Goal: Task Accomplishment & Management: Manage account settings

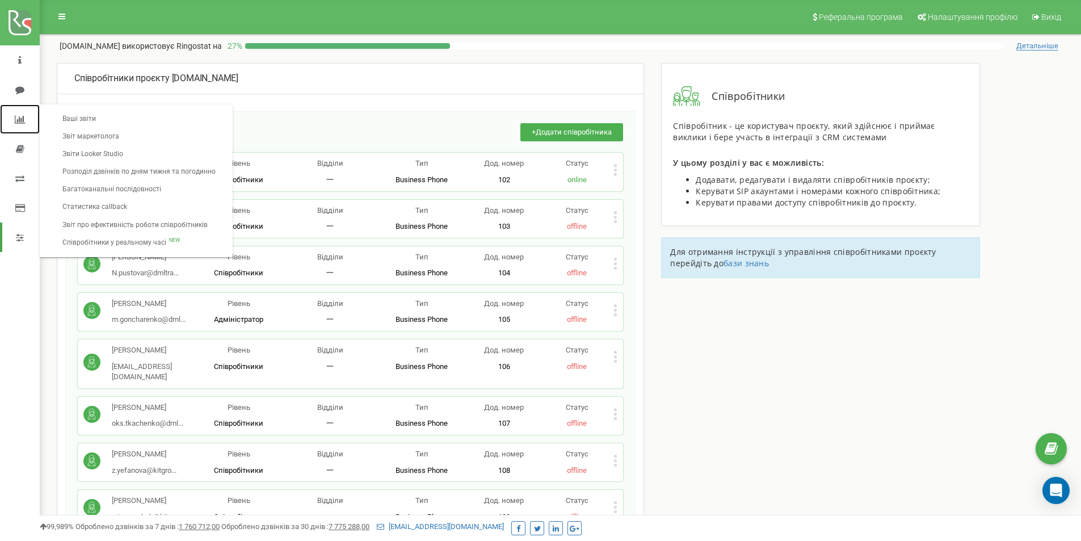
click at [18, 112] on link at bounding box center [20, 118] width 40 height 29
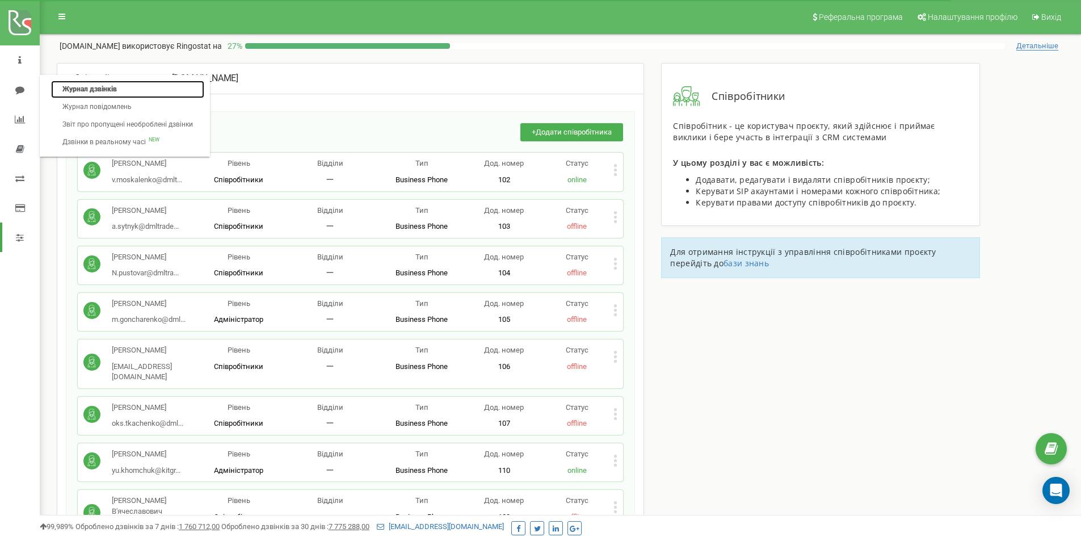
click at [81, 89] on link "Журнал дзвінків" at bounding box center [127, 90] width 153 height 18
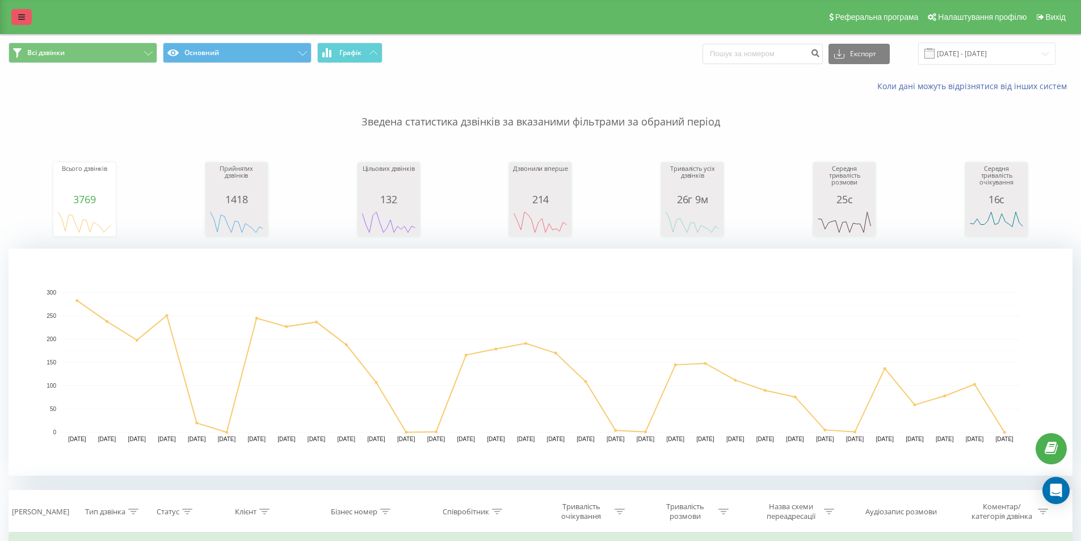
click at [13, 15] on link at bounding box center [21, 17] width 20 height 16
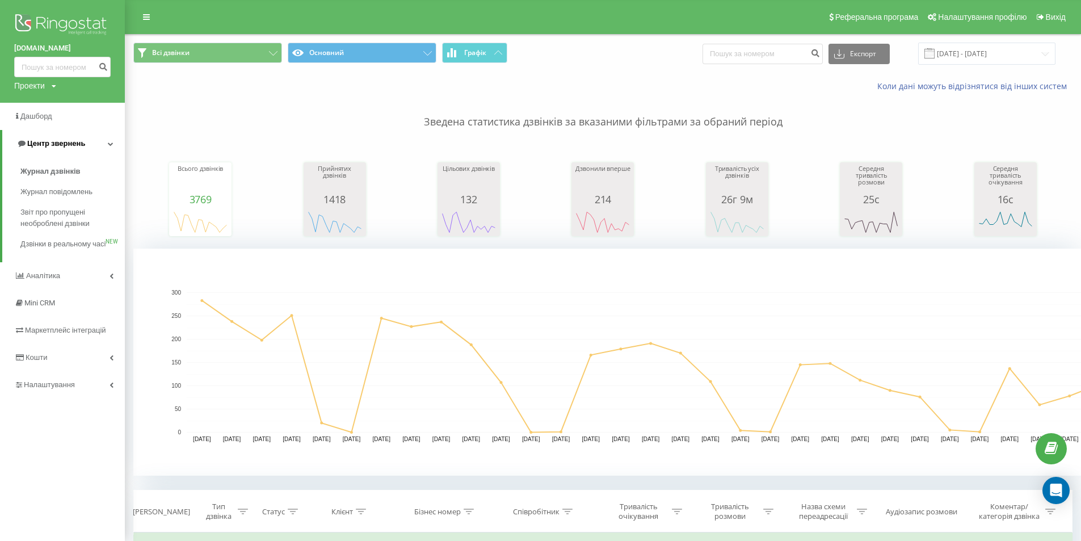
click at [66, 143] on span "Центр звернень" at bounding box center [56, 143] width 58 height 9
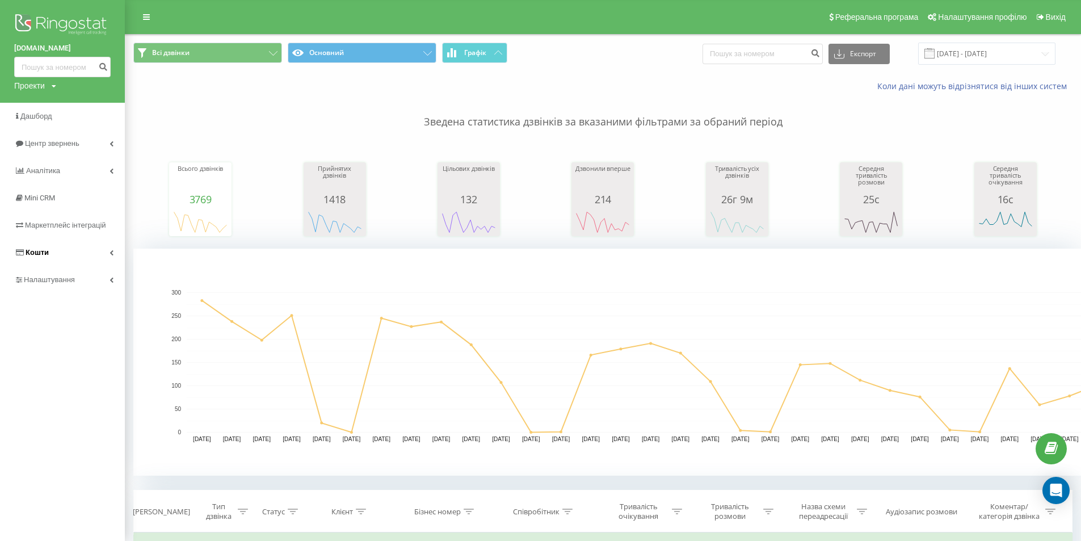
click at [20, 247] on link "Кошти" at bounding box center [62, 252] width 125 height 27
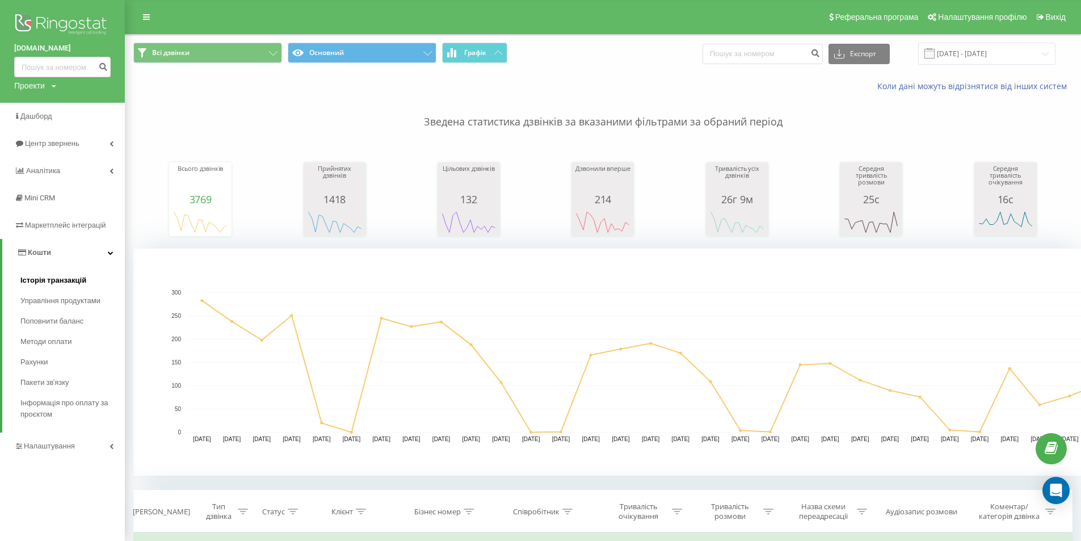
click at [74, 276] on span "Історія транзакцій" at bounding box center [53, 280] width 66 height 11
click at [54, 293] on link "Управління продуктами" at bounding box center [72, 300] width 104 height 20
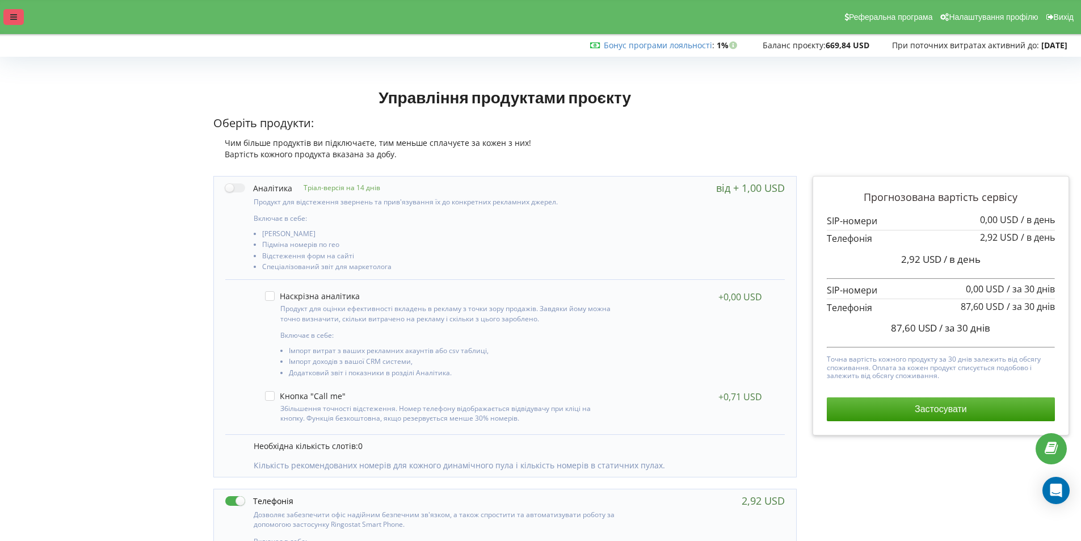
click at [13, 16] on icon at bounding box center [13, 17] width 7 height 8
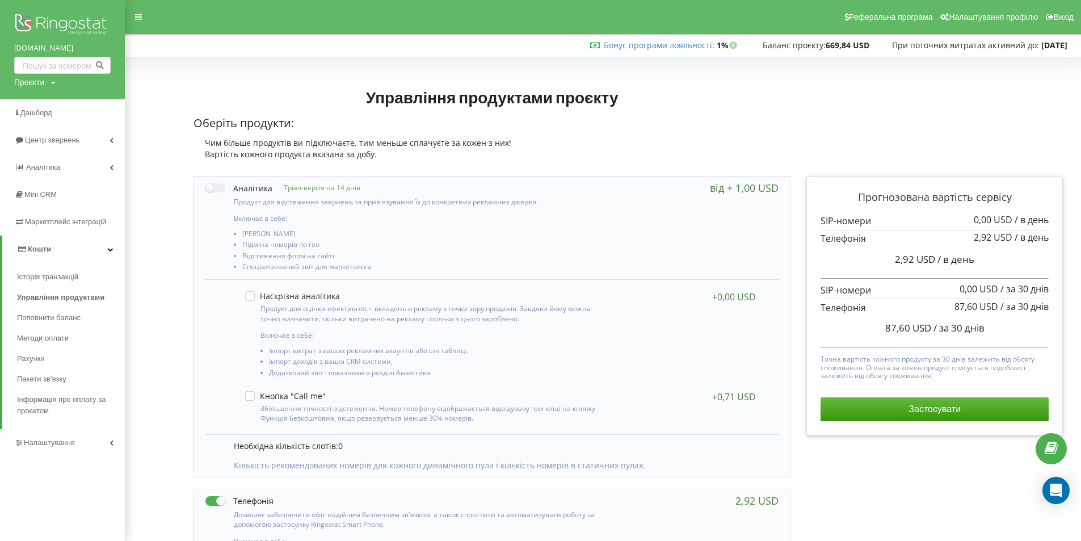
click at [67, 244] on link "Кошти" at bounding box center [63, 248] width 123 height 27
click at [67, 244] on link "Кошти" at bounding box center [62, 248] width 125 height 27
click at [45, 310] on link "Поповнити баланс" at bounding box center [71, 317] width 108 height 20
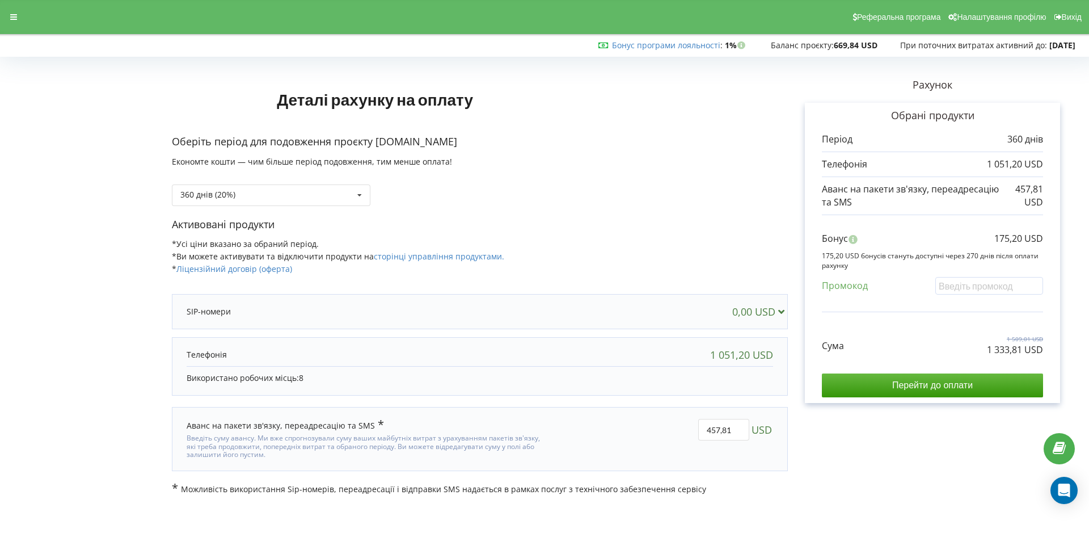
click at [18, 9] on div "Реферальна програма Налаштування профілю Вихід" at bounding box center [544, 17] width 1105 height 34
click at [8, 18] on div at bounding box center [13, 17] width 20 height 16
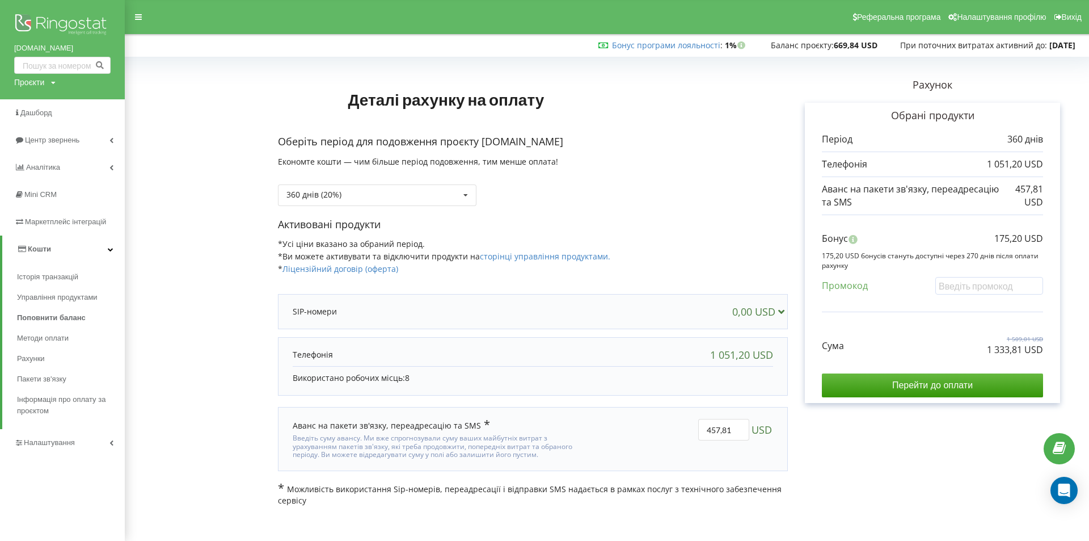
click at [56, 244] on link "Кошти" at bounding box center [63, 248] width 123 height 27
click at [56, 244] on link "Кошти" at bounding box center [62, 248] width 125 height 27
click at [73, 293] on span "Управління продуктами" at bounding box center [60, 297] width 87 height 11
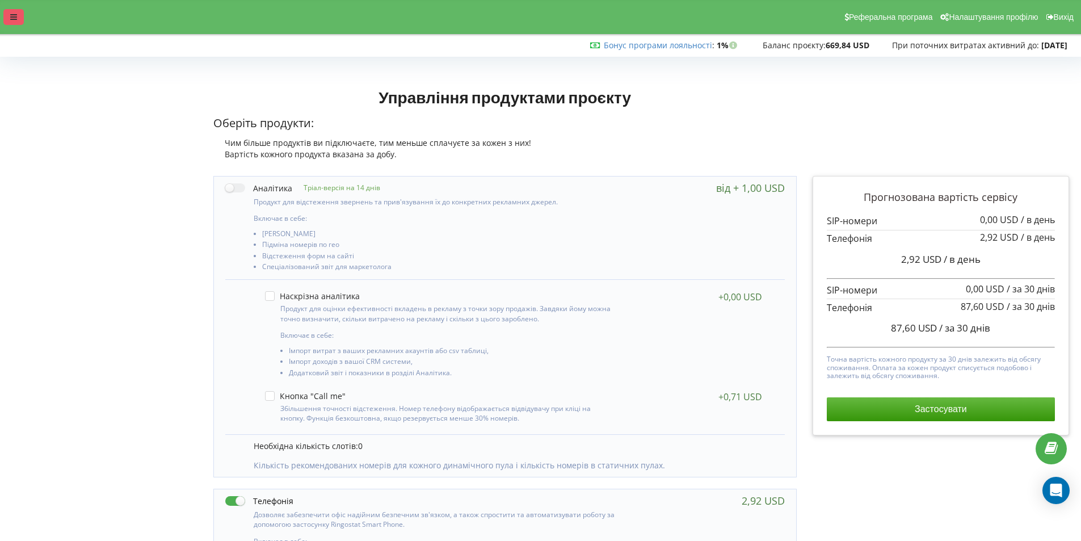
click at [7, 19] on div at bounding box center [13, 17] width 20 height 16
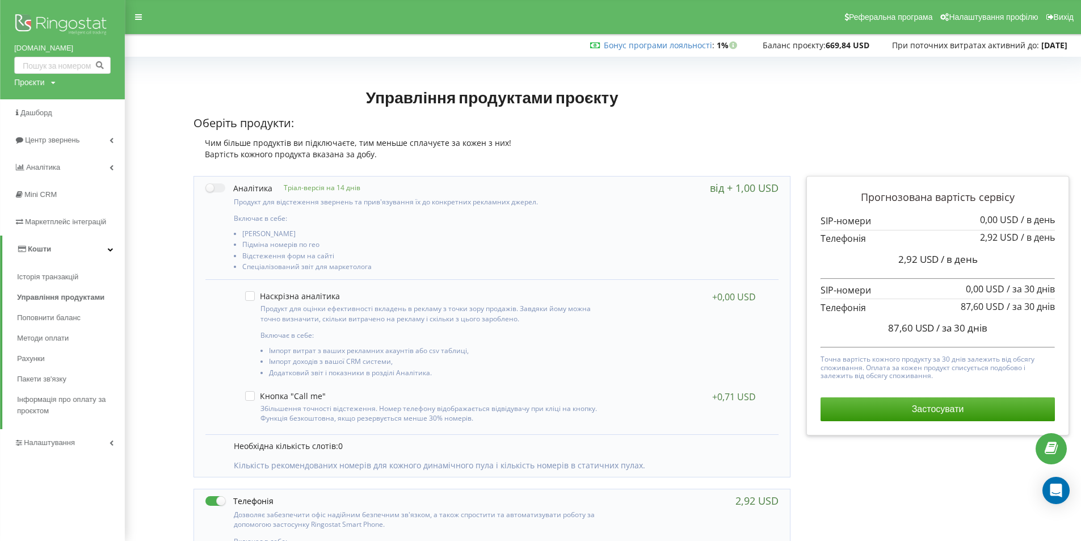
click at [58, 248] on link "Кошти" at bounding box center [63, 248] width 123 height 27
click at [58, 248] on link "Кошти" at bounding box center [62, 248] width 125 height 27
click at [61, 403] on span "Інформація про оплату за проєктом" at bounding box center [68, 405] width 102 height 23
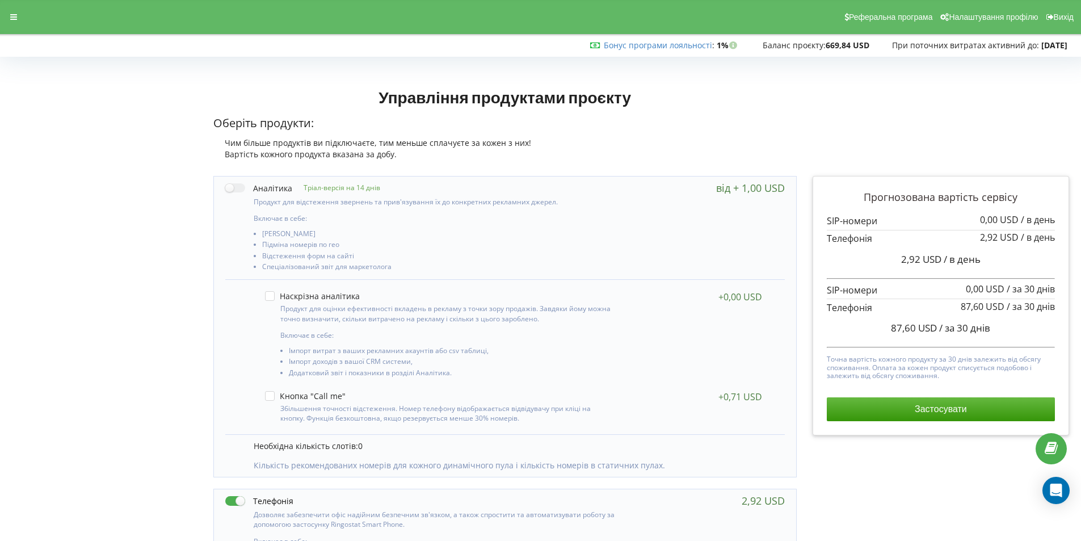
click at [810, 48] on span "Баланс проєкту:" at bounding box center [793, 45] width 63 height 11
click at [6, 6] on div "Реферальна програма Налаштування профілю Вихід" at bounding box center [540, 17] width 1096 height 34
click at [11, 10] on div at bounding box center [13, 17] width 20 height 16
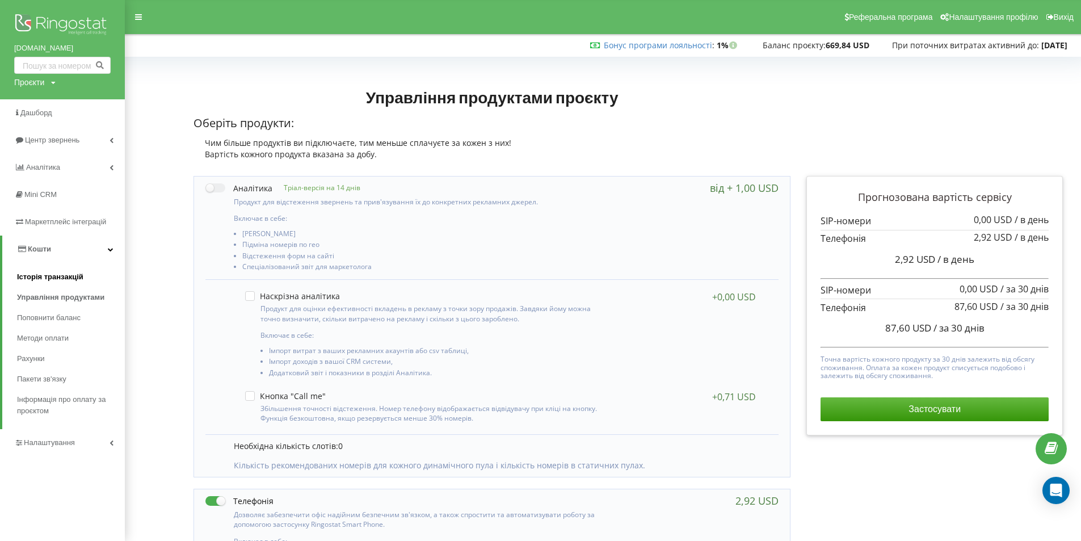
click at [47, 275] on span "Історія транзакцій" at bounding box center [50, 276] width 66 height 11
